Goal: Task Accomplishment & Management: Manage account settings

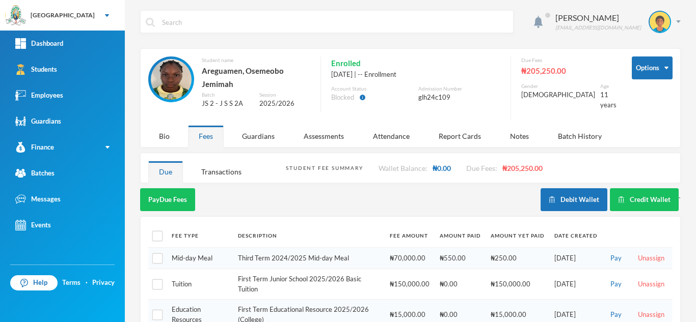
scroll to position [90, 0]
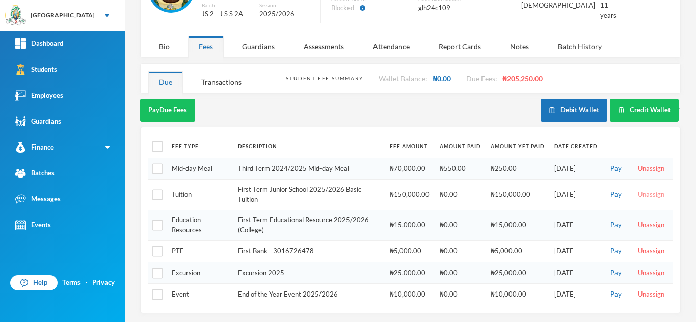
click at [638, 189] on button "Unassign" at bounding box center [650, 194] width 33 height 11
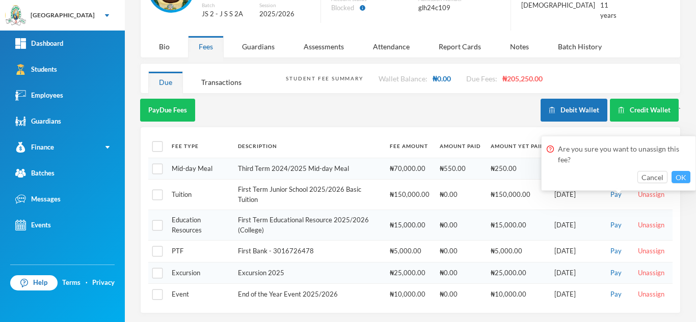
click at [680, 177] on button "OK" at bounding box center [680, 177] width 19 height 12
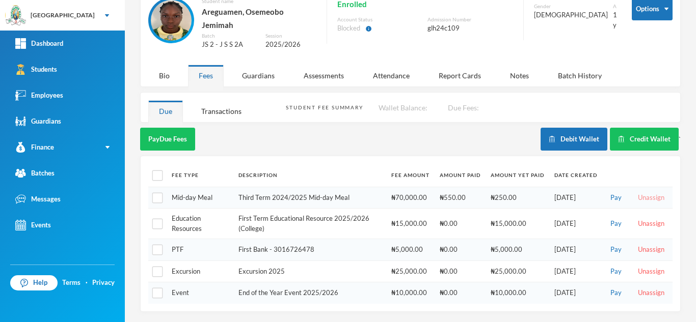
scroll to position [59, 0]
click at [647, 192] on button "Unassign" at bounding box center [650, 197] width 33 height 11
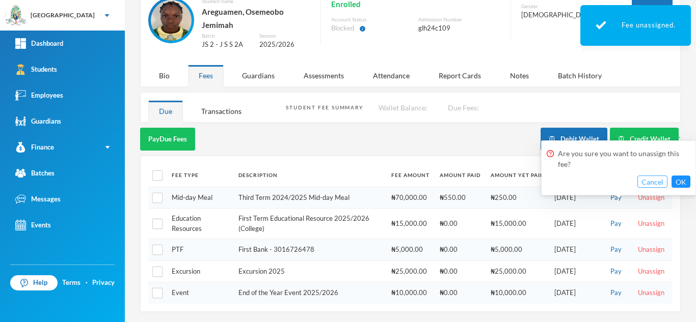
click at [652, 178] on button "Cancel" at bounding box center [652, 182] width 30 height 12
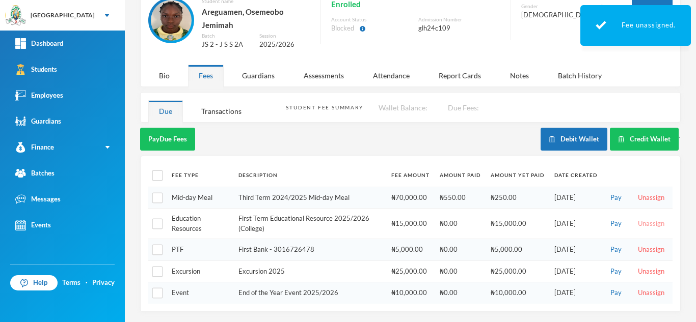
click at [648, 224] on button "Unassign" at bounding box center [650, 223] width 33 height 11
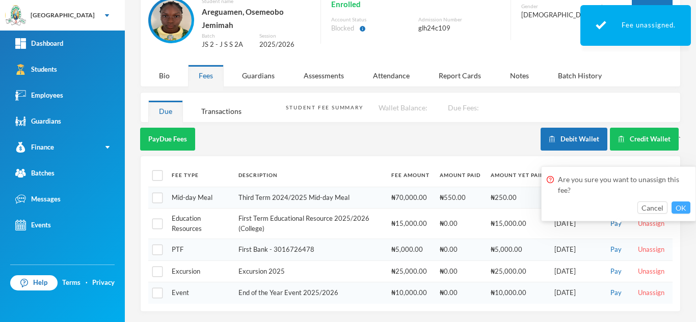
click at [683, 203] on button "OK" at bounding box center [680, 208] width 19 height 12
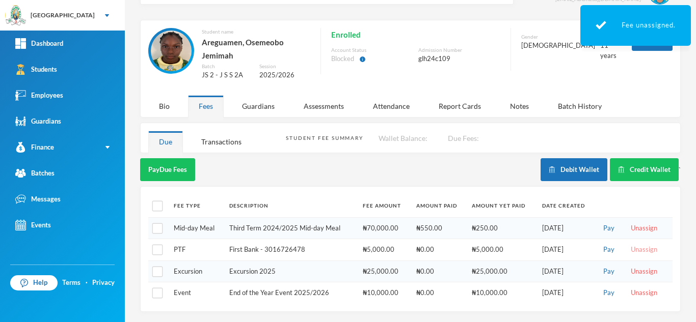
scroll to position [29, 0]
click at [644, 250] on button "Unassign" at bounding box center [643, 249] width 33 height 11
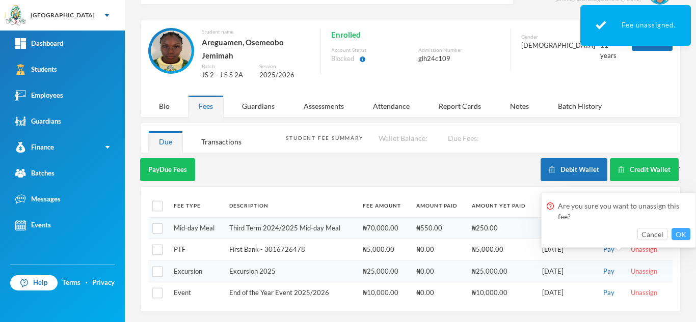
click at [685, 233] on button "OK" at bounding box center [680, 234] width 19 height 12
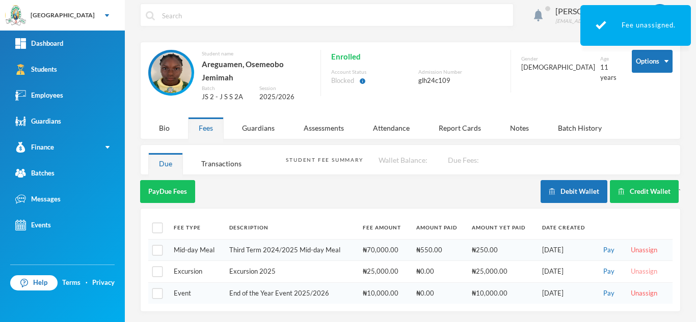
scroll to position [7, 0]
click at [635, 271] on button "Unassign" at bounding box center [643, 271] width 33 height 11
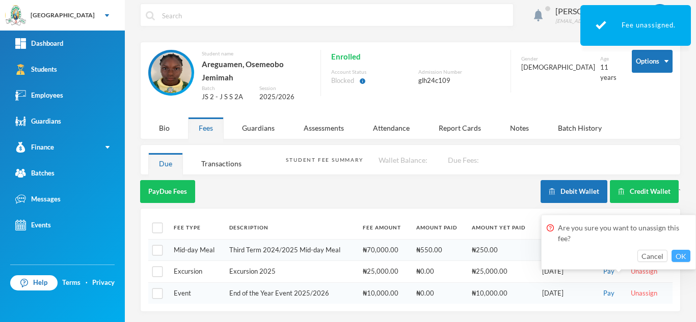
click at [687, 252] on button "OK" at bounding box center [680, 256] width 19 height 12
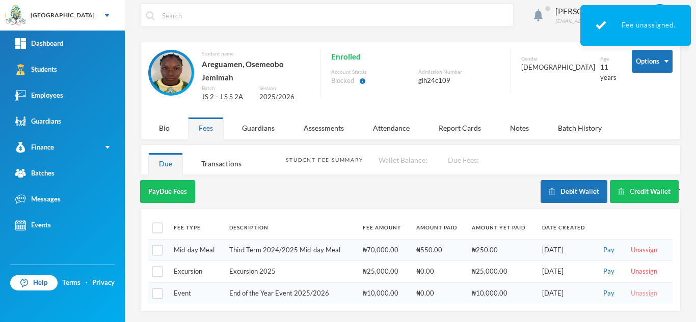
click at [635, 293] on button "Unassign" at bounding box center [643, 293] width 33 height 11
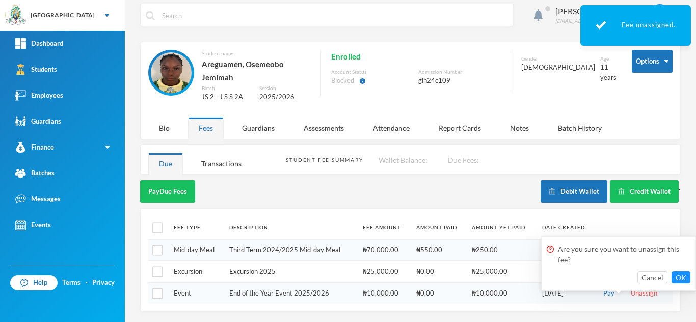
scroll to position [0, 0]
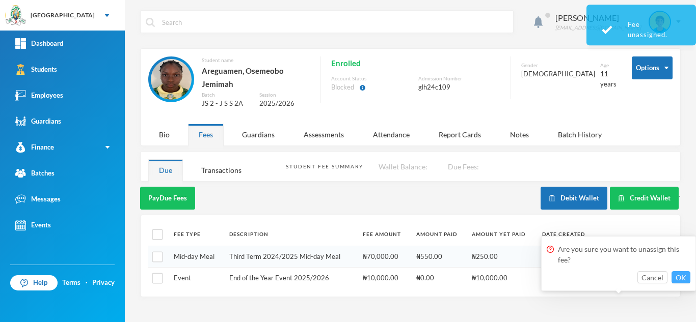
click at [682, 275] on button "OK" at bounding box center [680, 277] width 19 height 12
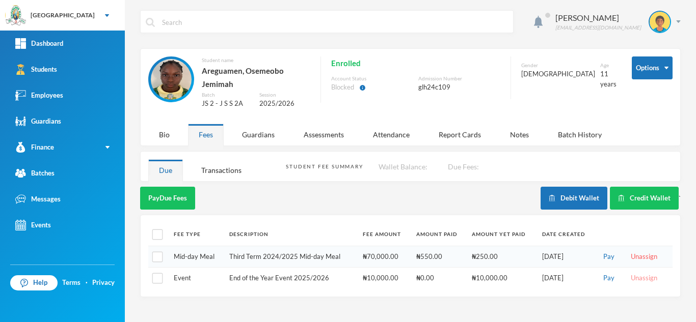
click at [637, 271] on div "Aderogba Olumide olumide.aderogba@greenlandhall.org Options Student name Aregua…" at bounding box center [410, 161] width 571 height 322
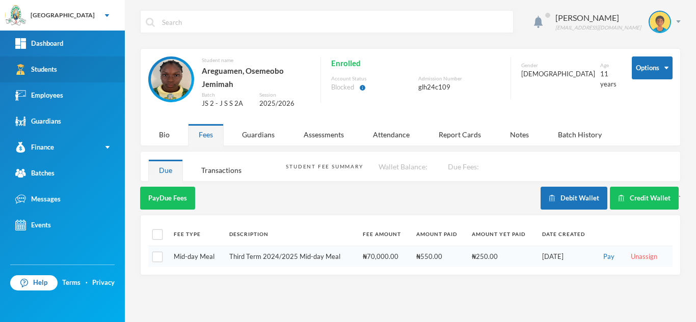
click at [53, 78] on link "Students" at bounding box center [62, 70] width 125 height 26
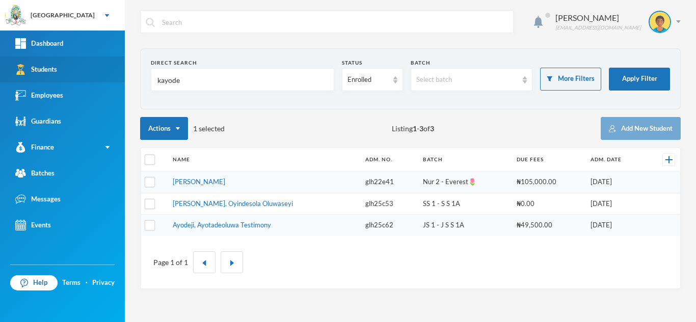
drag, startPoint x: 230, startPoint y: 82, endPoint x: 26, endPoint y: 75, distance: 203.3
click at [26, 75] on div "Greenland Hall Your Bluebic Account Greenland Hall Add a New School Dashboard S…" at bounding box center [348, 161] width 696 height 322
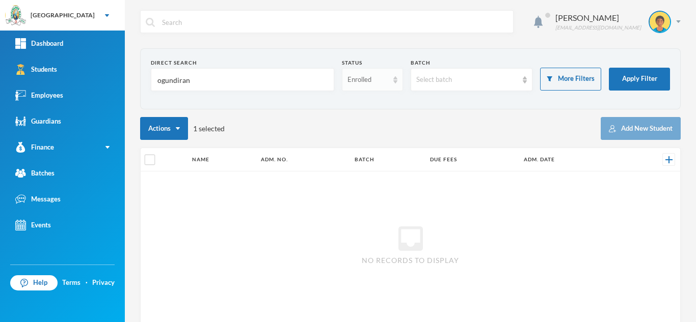
click at [351, 86] on div "Enrolled" at bounding box center [372, 79] width 61 height 23
click at [359, 102] on span "Enrolled" at bounding box center [358, 103] width 27 height 9
click at [370, 76] on div "Enrolled" at bounding box center [367, 80] width 41 height 10
click at [355, 134] on span "Dropped" at bounding box center [359, 135] width 29 height 9
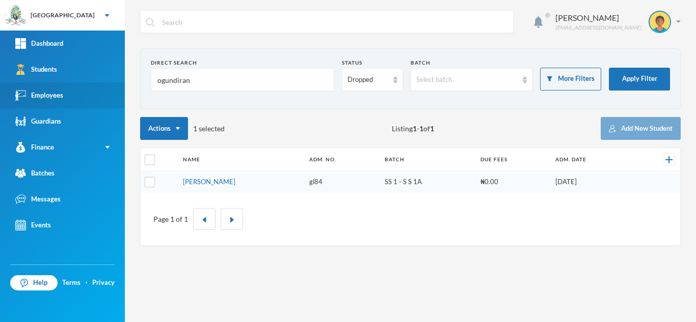
drag, startPoint x: 226, startPoint y: 88, endPoint x: 44, endPoint y: 102, distance: 182.3
click at [44, 102] on div "Greenland Hall Your Bluebic Account Greenland Hall Add a New School Dashboard S…" at bounding box center [348, 161] width 696 height 322
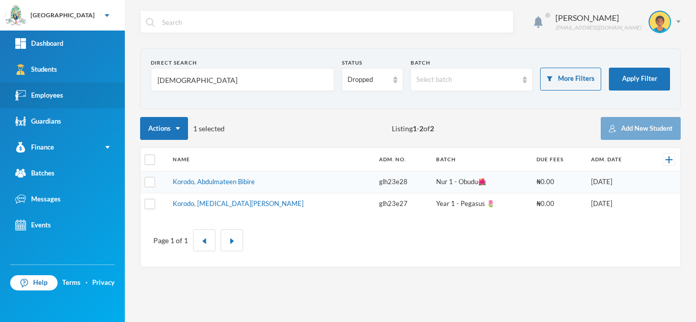
drag, startPoint x: 192, startPoint y: 81, endPoint x: 82, endPoint y: 95, distance: 110.8
click at [82, 95] on div "Greenland Hall Your Bluebic Account Greenland Hall Add a New School Dashboard S…" at bounding box center [348, 161] width 696 height 322
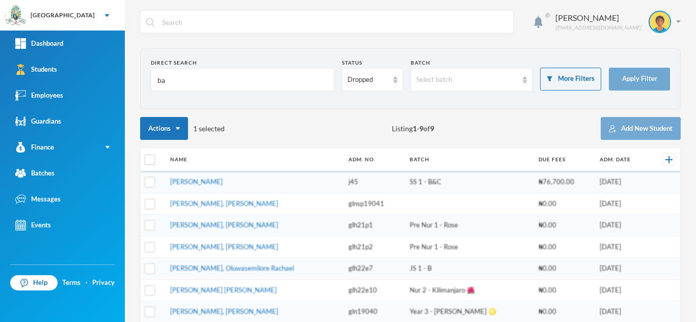
type input "b"
click at [80, 77] on link "Students" at bounding box center [62, 70] width 125 height 26
click at [354, 78] on div "Dropped" at bounding box center [367, 80] width 41 height 10
click at [357, 104] on span "Enrolled" at bounding box center [358, 103] width 27 height 9
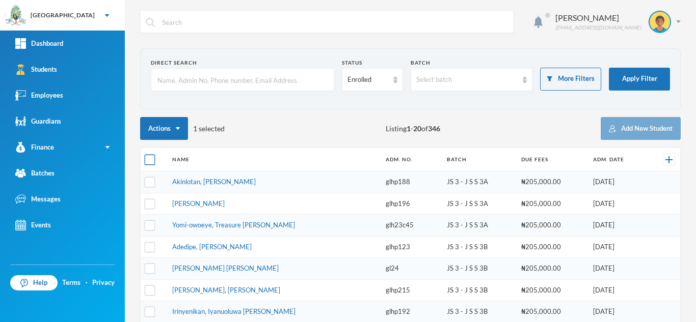
click at [151, 158] on input "checkbox" at bounding box center [150, 160] width 11 height 11
checkbox input "true"
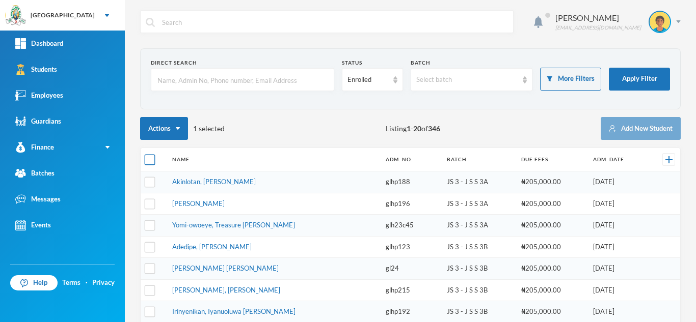
checkbox input "true"
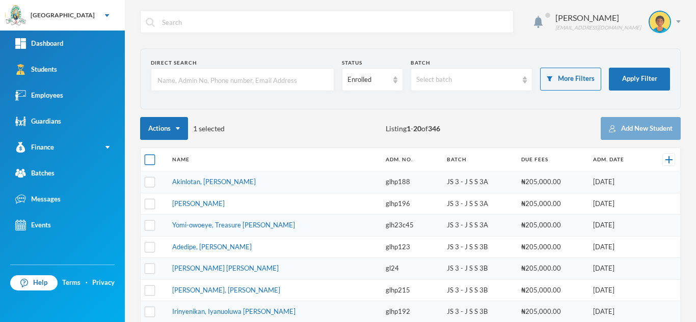
checkbox input "true"
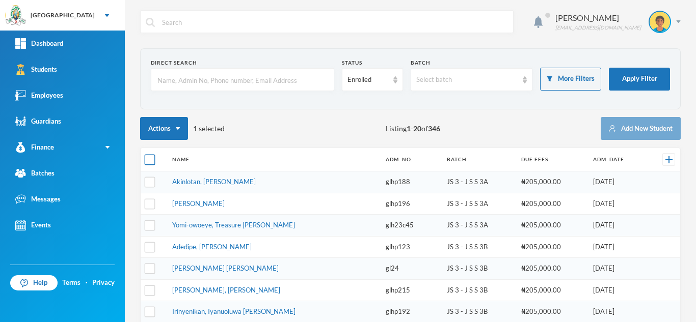
checkbox input "true"
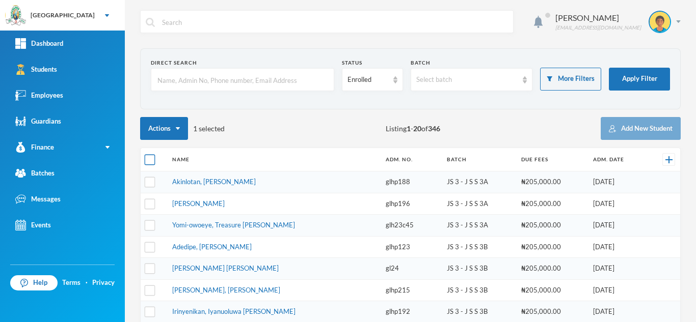
checkbox input "true"
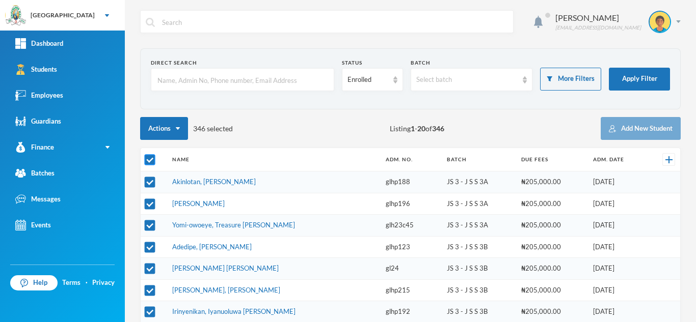
click at [151, 158] on input "checkbox" at bounding box center [150, 160] width 11 height 11
checkbox input "false"
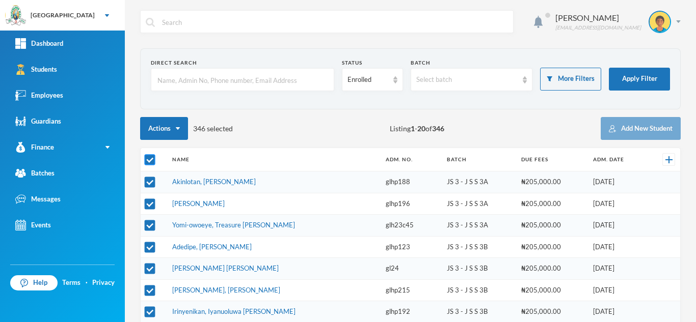
checkbox input "false"
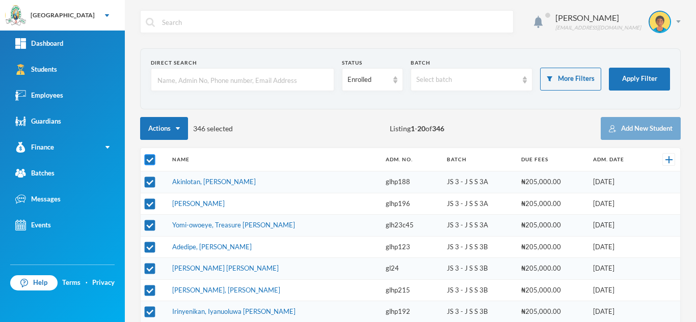
checkbox input "false"
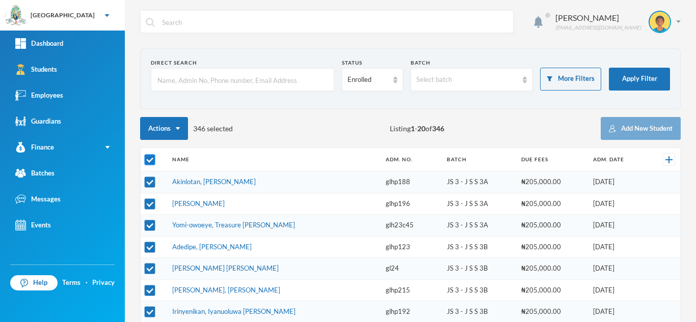
checkbox input "false"
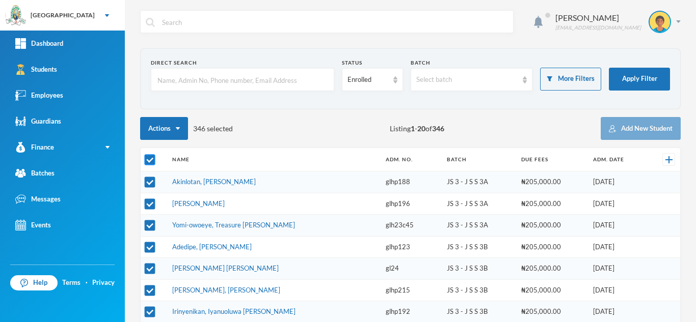
checkbox input "false"
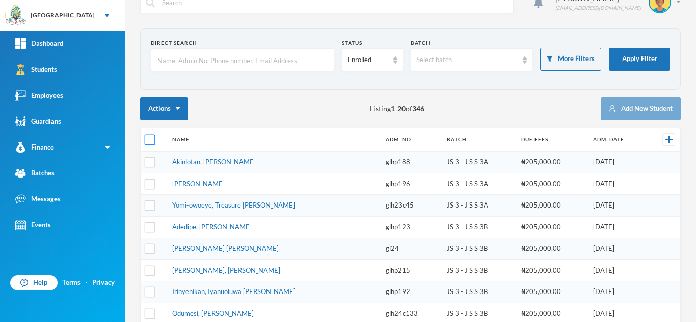
scroll to position [7, 0]
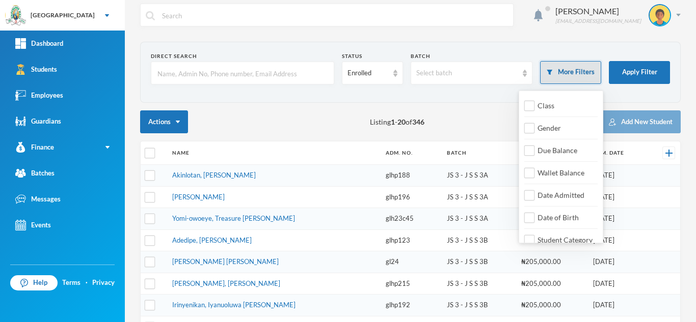
click at [550, 69] on button "More Filters" at bounding box center [570, 72] width 61 height 23
click at [531, 103] on input "Class" at bounding box center [529, 106] width 11 height 11
checkbox input "true"
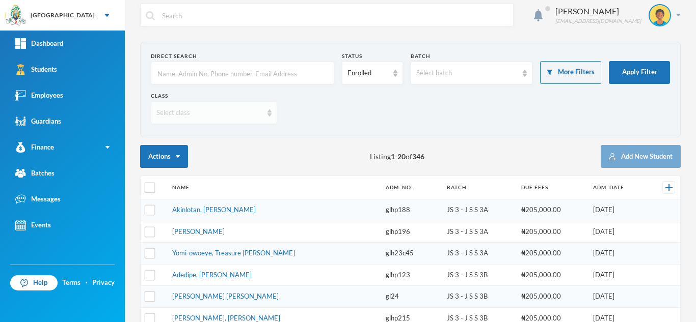
click at [237, 109] on div "Select class" at bounding box center [209, 113] width 106 height 10
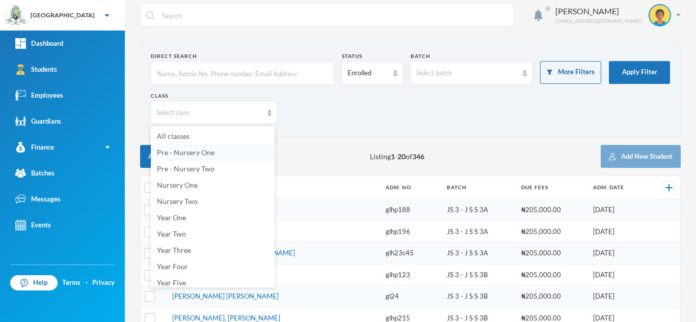
click at [214, 149] on li "Pre - Nursery One" at bounding box center [213, 153] width 124 height 16
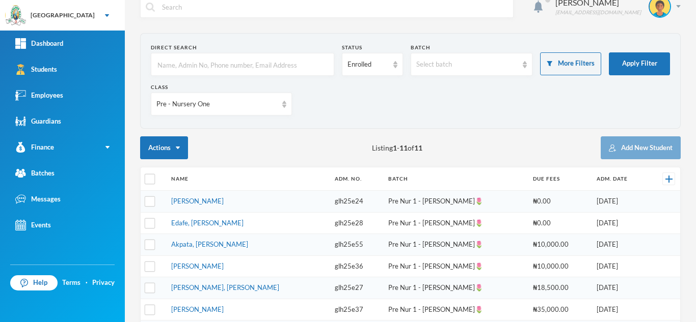
scroll to position [14, 0]
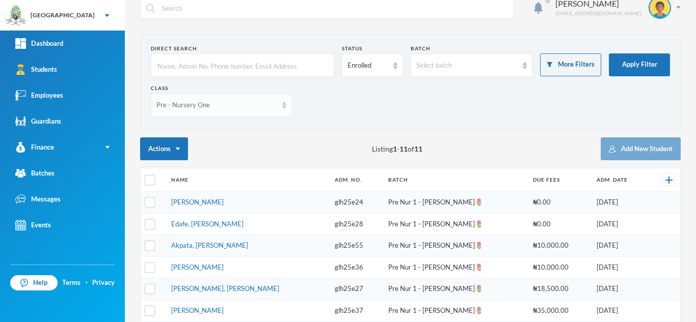
click at [235, 102] on div "Pre - Nursery One" at bounding box center [216, 105] width 121 height 10
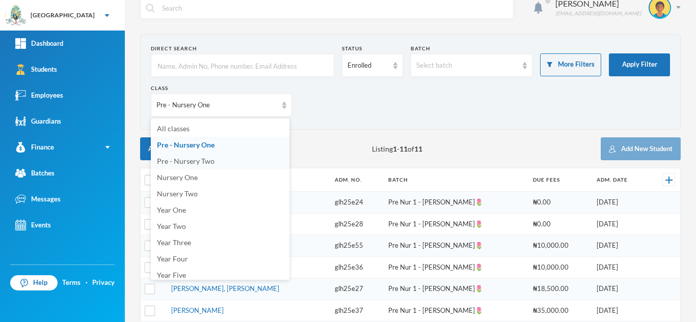
click at [222, 160] on li "Pre - Nursery Two" at bounding box center [220, 161] width 138 height 16
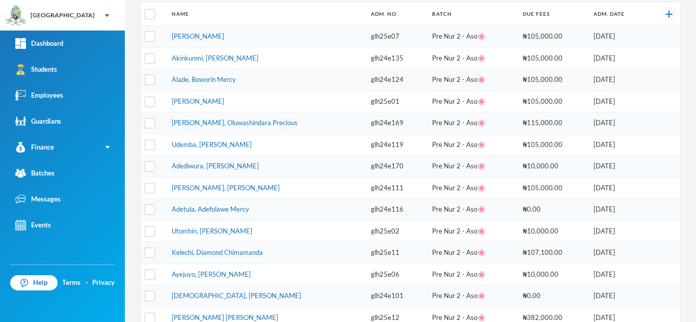
scroll to position [0, 0]
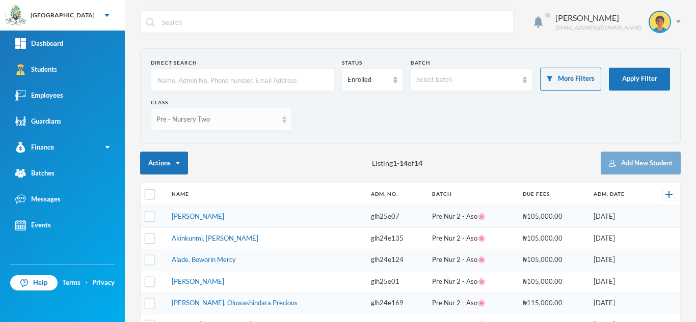
click at [224, 115] on div "Pre - Nursery Two" at bounding box center [216, 120] width 121 height 10
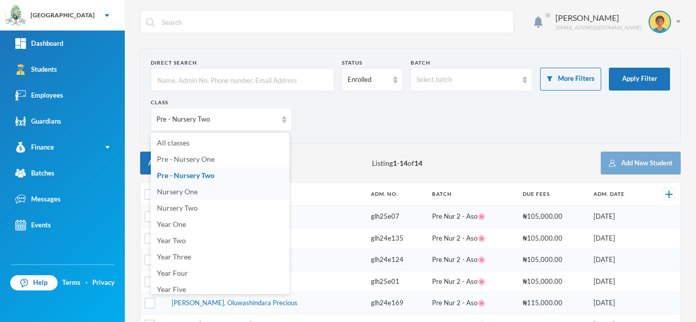
click at [217, 192] on li "Nursery One" at bounding box center [220, 192] width 138 height 16
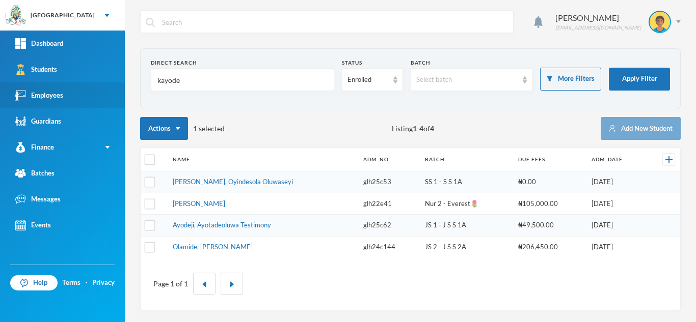
drag, startPoint x: 189, startPoint y: 86, endPoint x: 102, endPoint y: 86, distance: 87.1
click at [102, 86] on div "Greenland Hall Your Bluebic Account Greenland Hall Add a New School Dashboard S…" at bounding box center [348, 161] width 696 height 322
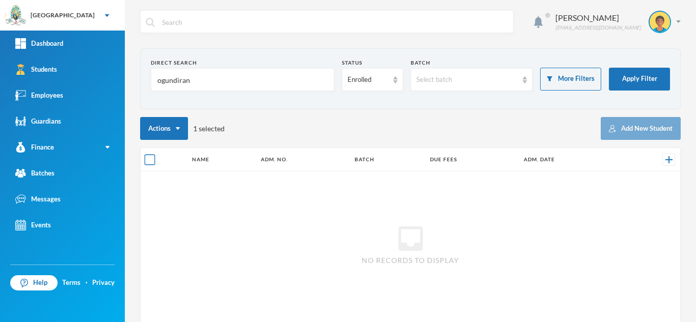
type input "ogundiran"
click at [151, 160] on input "checkbox" at bounding box center [150, 160] width 11 height 11
checkbox input "false"
click at [362, 86] on div "Enrolled" at bounding box center [372, 79] width 61 height 23
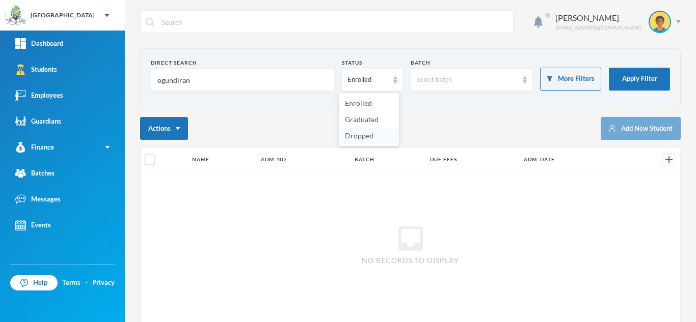
click at [355, 136] on span "Dropped" at bounding box center [359, 135] width 29 height 9
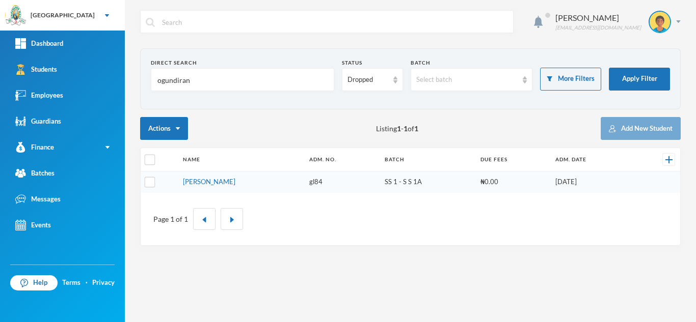
drag, startPoint x: 221, startPoint y: 76, endPoint x: 125, endPoint y: 92, distance: 97.0
click at [125, 92] on div "Aderogba Olumide olumide.aderogba@greenlandhall.org Direct Search ogundiran Sta…" at bounding box center [410, 161] width 571 height 322
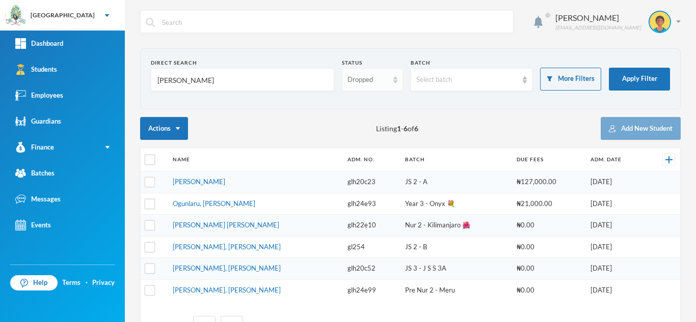
type input "ajayi"
click at [355, 73] on div "Dropped" at bounding box center [372, 79] width 61 height 23
click at [354, 101] on span "Enrolled" at bounding box center [358, 103] width 27 height 9
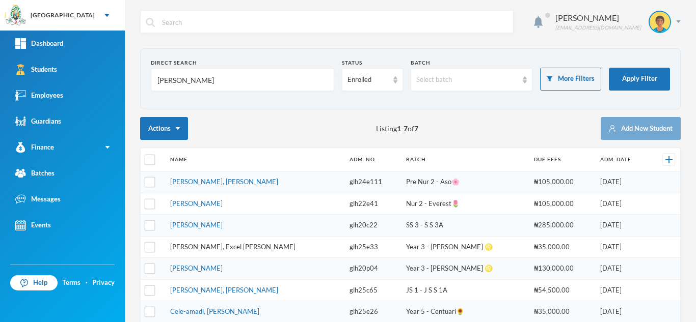
click at [207, 245] on link "Ajayi, Excel Joshua" at bounding box center [232, 247] width 125 height 8
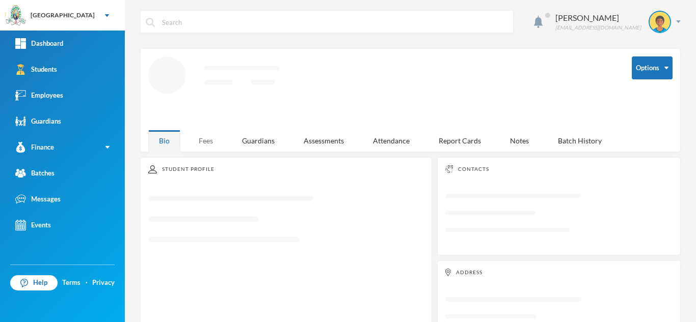
click at [212, 150] on div "Fees" at bounding box center [206, 141] width 36 height 22
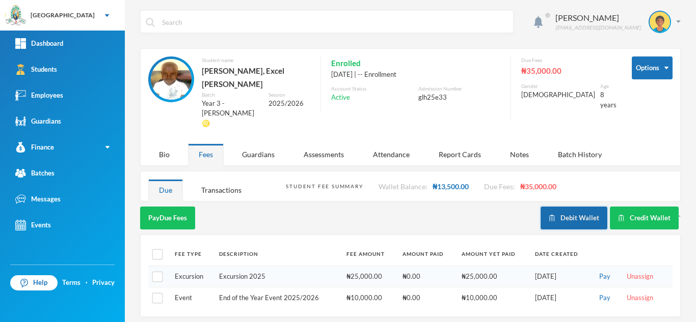
click at [573, 207] on button "Debit Wallet" at bounding box center [573, 218] width 67 height 23
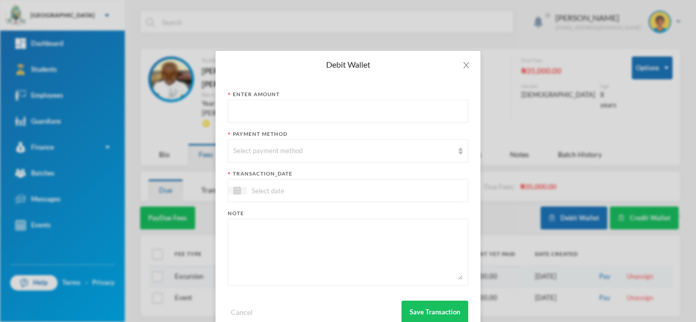
click at [245, 117] on input "text" at bounding box center [347, 111] width 229 height 23
type input "9950"
click at [262, 154] on div "Select payment method" at bounding box center [343, 151] width 220 height 10
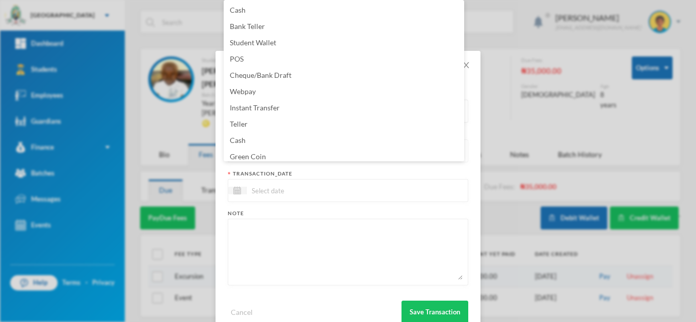
scroll to position [4, 0]
click at [264, 154] on span "Green Coin" at bounding box center [248, 153] width 36 height 9
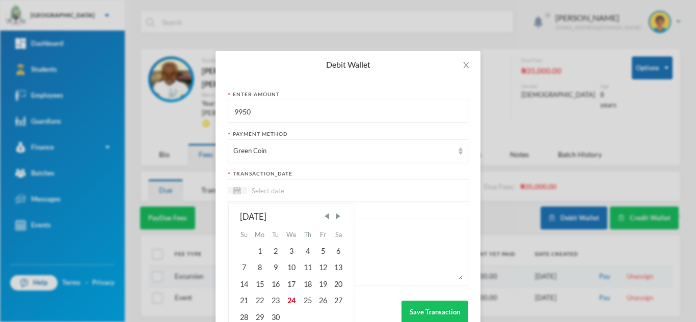
click at [263, 194] on input at bounding box center [289, 191] width 86 height 12
click at [286, 305] on div "24" at bounding box center [291, 301] width 17 height 16
type input "24/09/2025"
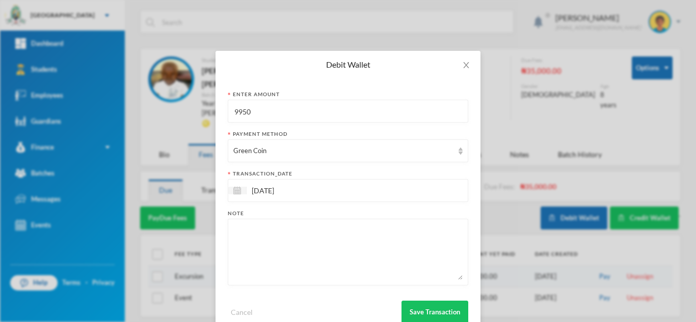
click at [285, 263] on textarea at bounding box center [347, 252] width 229 height 55
type textarea "17pcs of 60L, Drawing book"
click at [407, 305] on button "Save Transaction" at bounding box center [434, 312] width 67 height 23
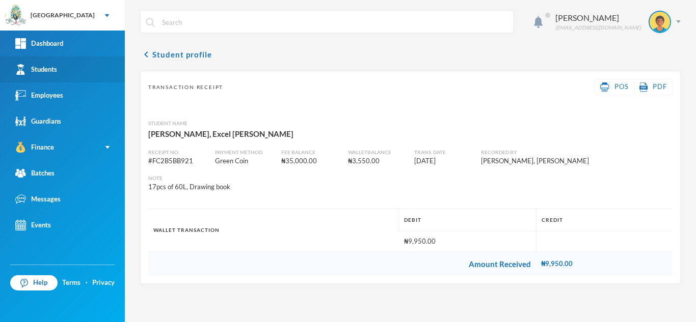
click at [61, 77] on link "Students" at bounding box center [62, 70] width 125 height 26
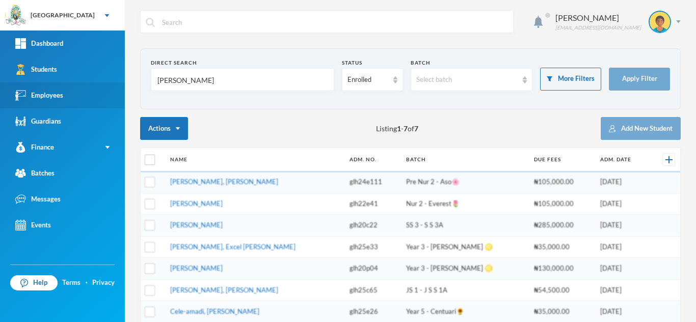
drag, startPoint x: 145, startPoint y: 84, endPoint x: 62, endPoint y: 93, distance: 83.6
click at [62, 93] on div "Greenland Hall Your Bluebic Account Greenland Hall Add a New School Dashboard S…" at bounding box center [348, 161] width 696 height 322
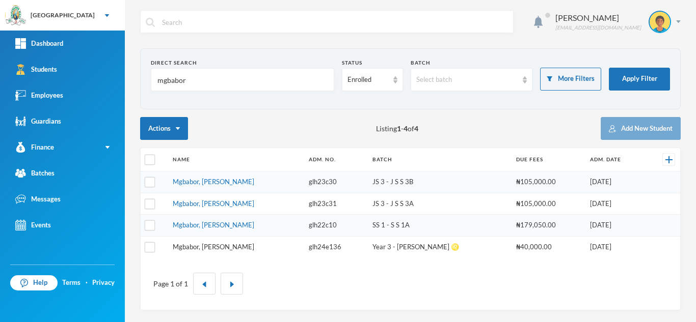
type input "mgbabor"
click at [201, 245] on link "Mgbabor, David Izuchukwu" at bounding box center [213, 247] width 81 height 8
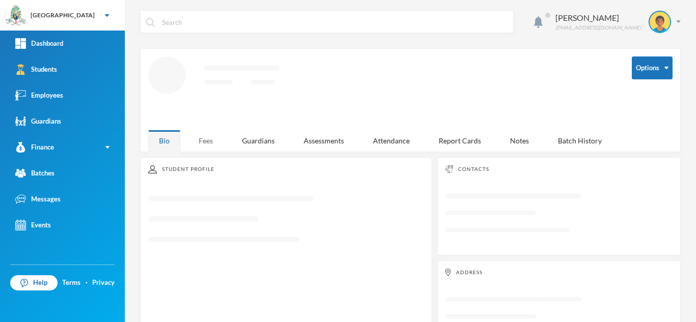
click at [203, 138] on div "Fees" at bounding box center [206, 141] width 36 height 22
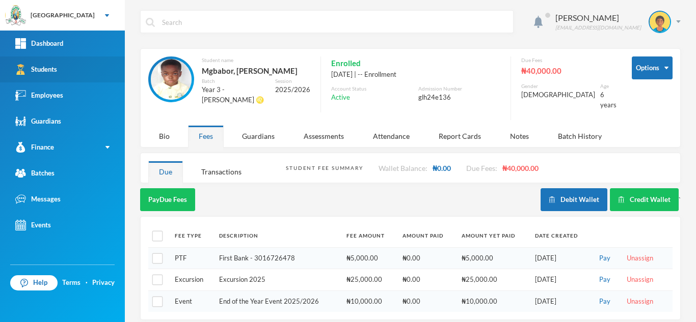
click at [96, 78] on link "Students" at bounding box center [62, 70] width 125 height 26
